Goal: Information Seeking & Learning: Learn about a topic

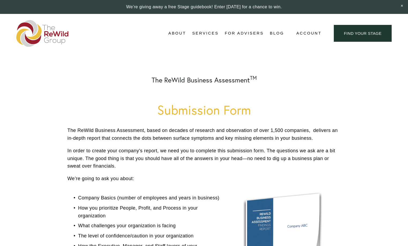
scroll to position [1, 0]
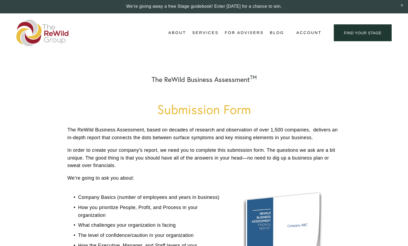
drag, startPoint x: 236, startPoint y: 35, endPoint x: 237, endPoint y: 39, distance: 3.8
click at [236, 35] on link "For Advisers" at bounding box center [244, 33] width 39 height 8
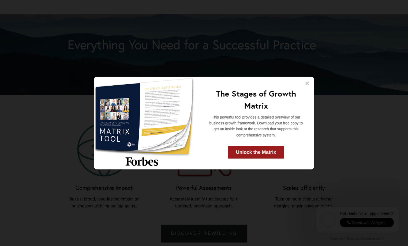
scroll to position [449, 0]
click at [306, 84] on icon at bounding box center [307, 83] width 5 height 5
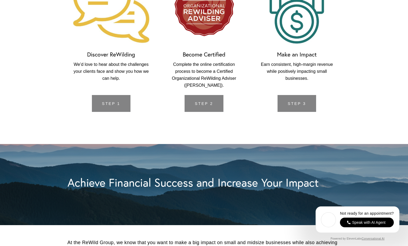
scroll to position [1215, 0]
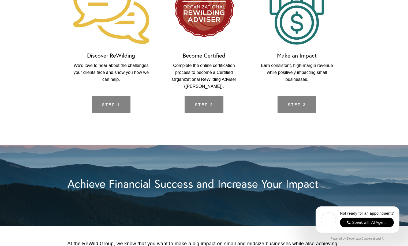
click at [206, 110] on link "Step 2" at bounding box center [204, 104] width 39 height 17
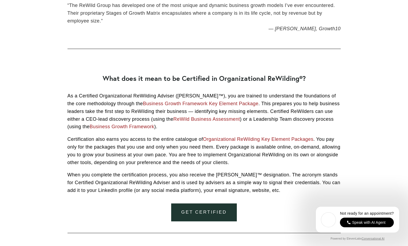
scroll to position [444, 0]
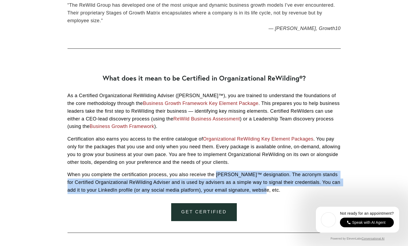
drag, startPoint x: 218, startPoint y: 177, endPoint x: 267, endPoint y: 197, distance: 53.0
click at [267, 197] on div "What does it mean to be Certified in Organizational ReWilding®? As a Certified …" at bounding box center [204, 134] width 282 height 129
click at [276, 184] on p "When you complete the certification process, you also receive the [PERSON_NAME]…" at bounding box center [204, 182] width 273 height 23
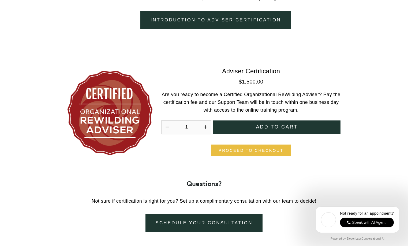
scroll to position [1510, 0]
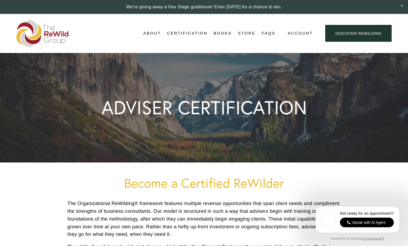
scroll to position [1510, 0]
